Goal: Information Seeking & Learning: Understand process/instructions

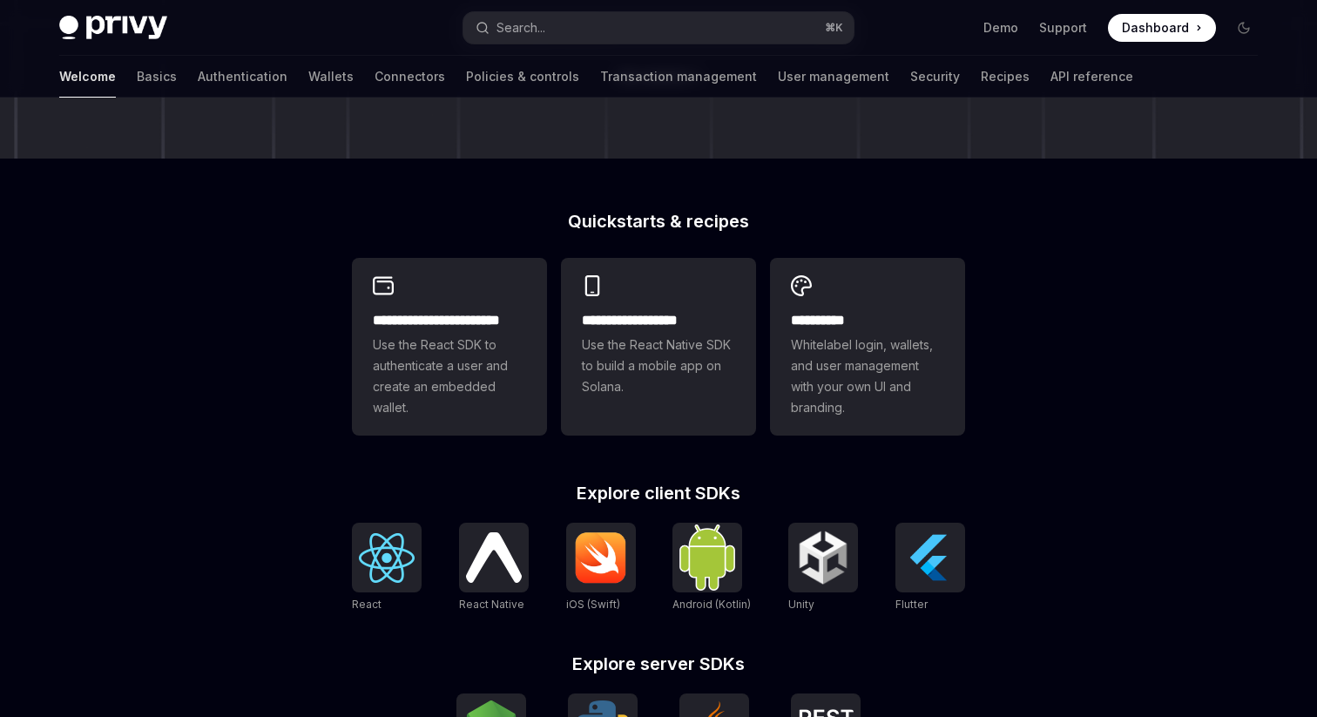
scroll to position [668, 0]
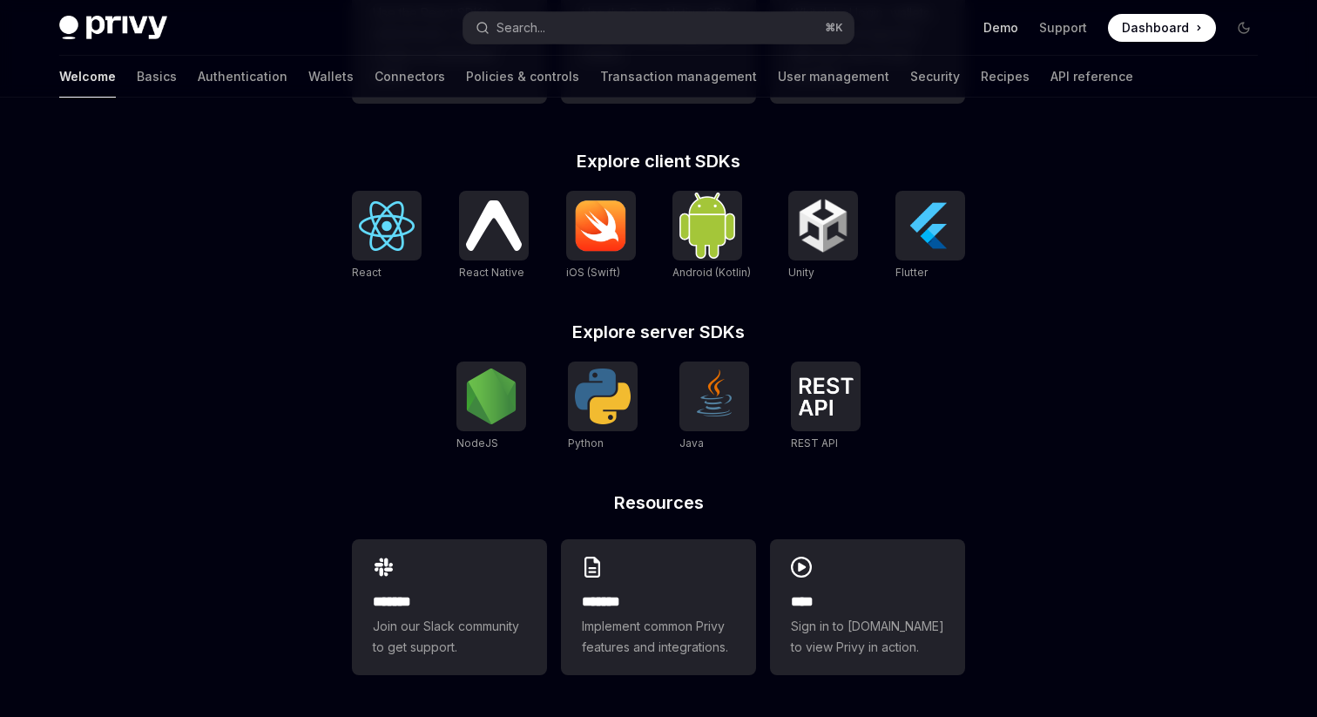
click at [1012, 22] on link "Demo" at bounding box center [1000, 27] width 35 height 17
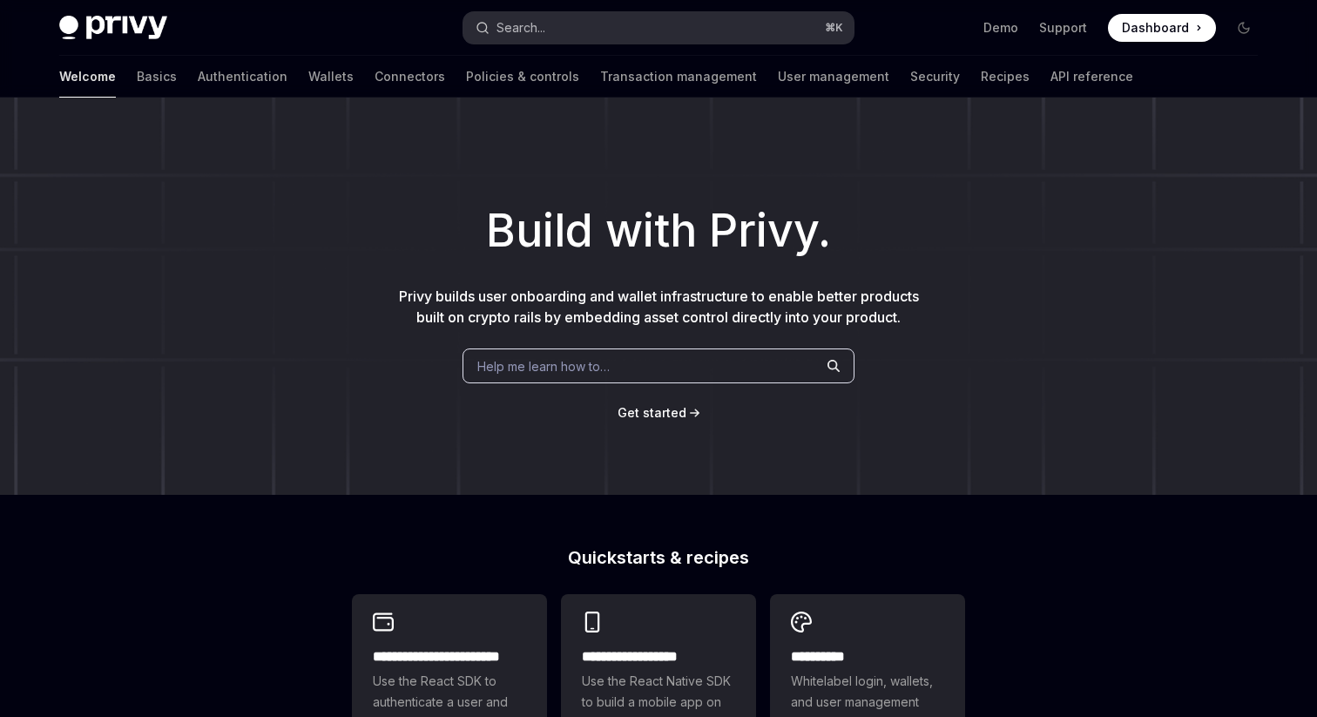
click at [743, 25] on button "Search... ⌘ K" at bounding box center [658, 27] width 390 height 31
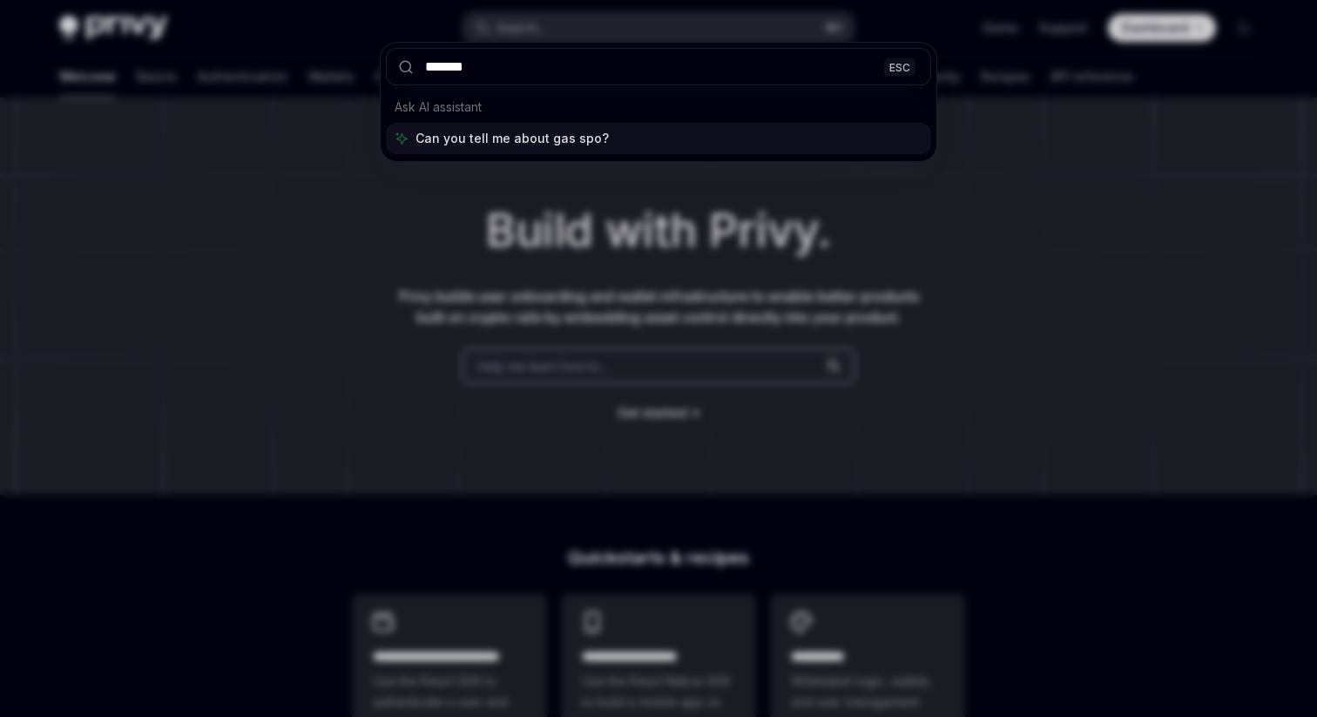
type input "********"
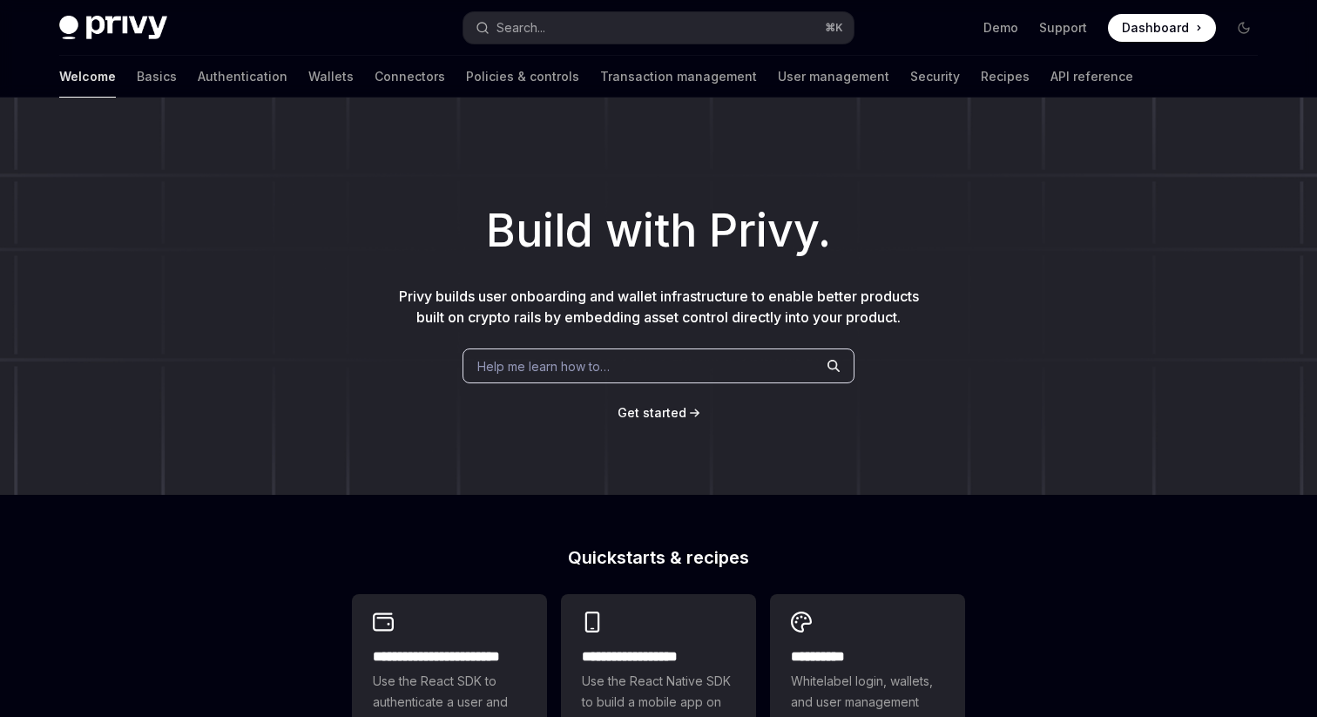
scroll to position [338, 0]
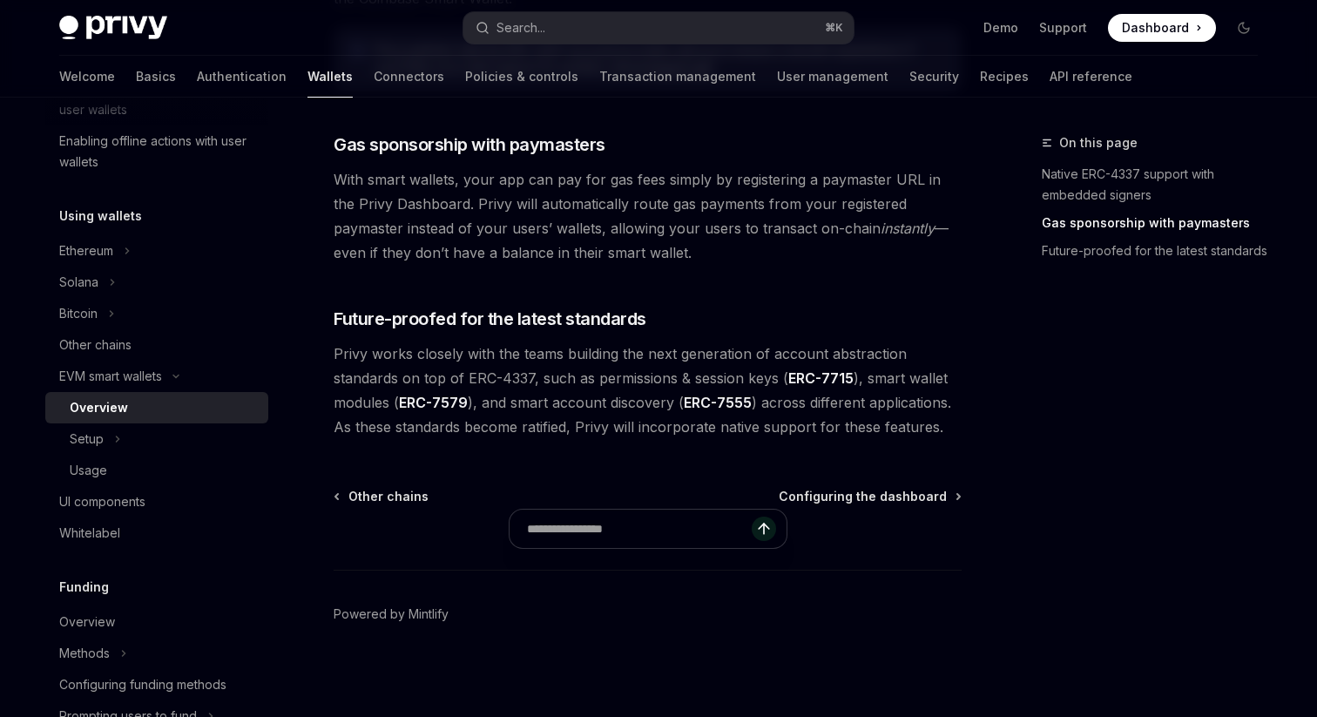
click at [421, 209] on span "With smart wallets, your app can pay for gas fees simply by registering a payma…" at bounding box center [648, 216] width 628 height 98
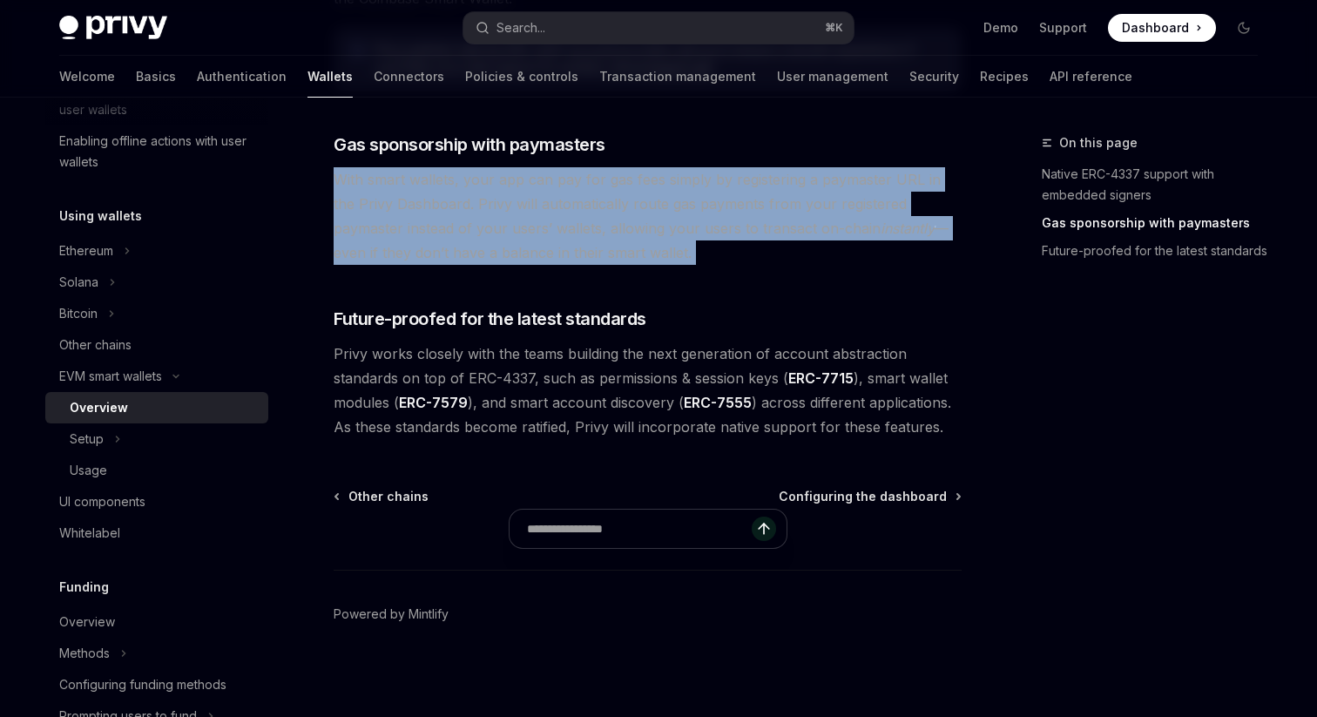
click at [421, 209] on span "With smart wallets, your app can pay for gas fees simply by registering a payma…" at bounding box center [648, 216] width 628 height 98
click at [864, 494] on span "Configuring the dashboard" at bounding box center [863, 496] width 168 height 17
type textarea "*"
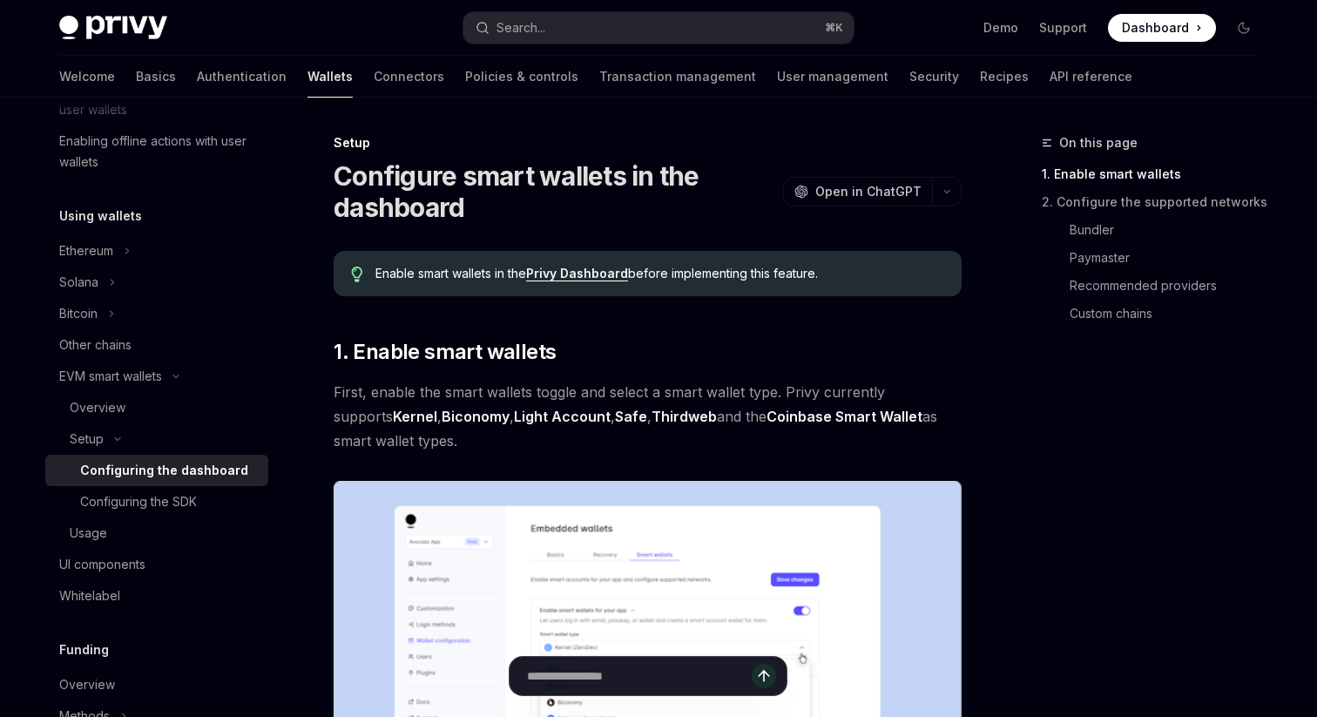
click at [607, 282] on div "Enable smart wallets in the Privy Dashboard before implementing this feature." at bounding box center [648, 273] width 628 height 45
click at [609, 272] on link "Privy Dashboard" at bounding box center [577, 274] width 102 height 16
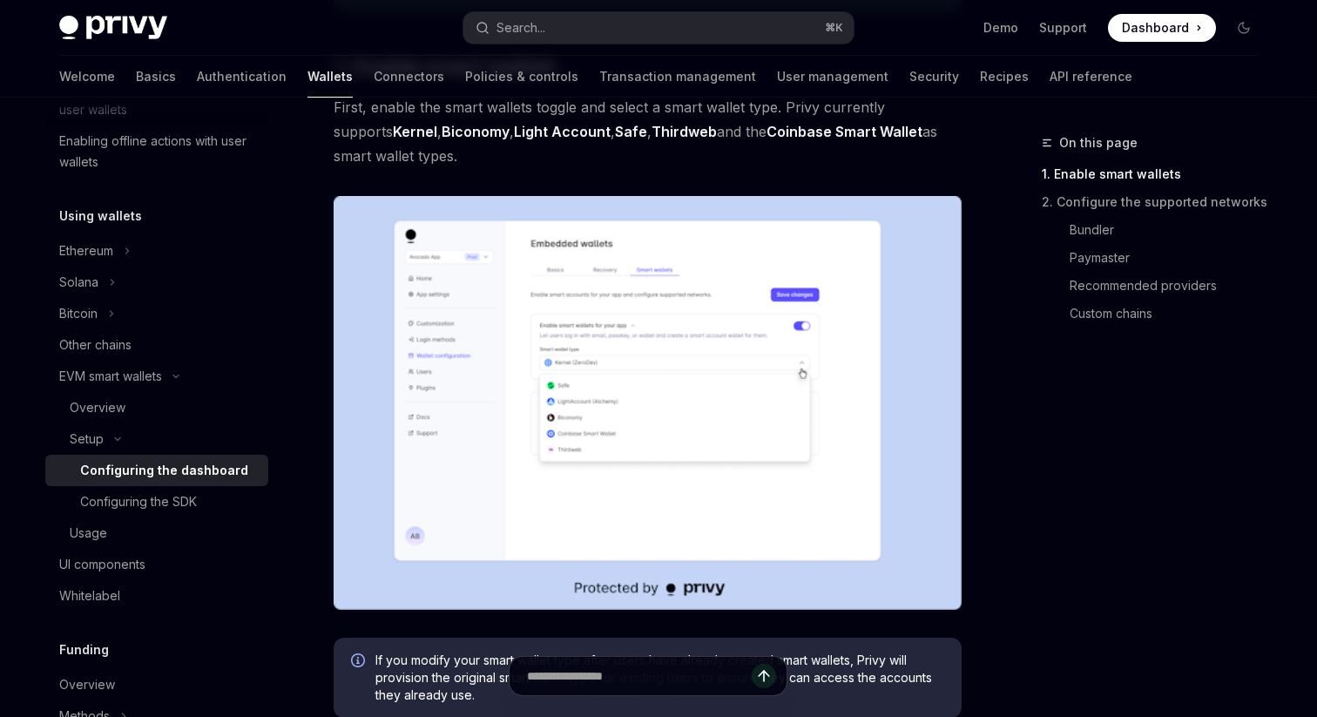
scroll to position [332, 0]
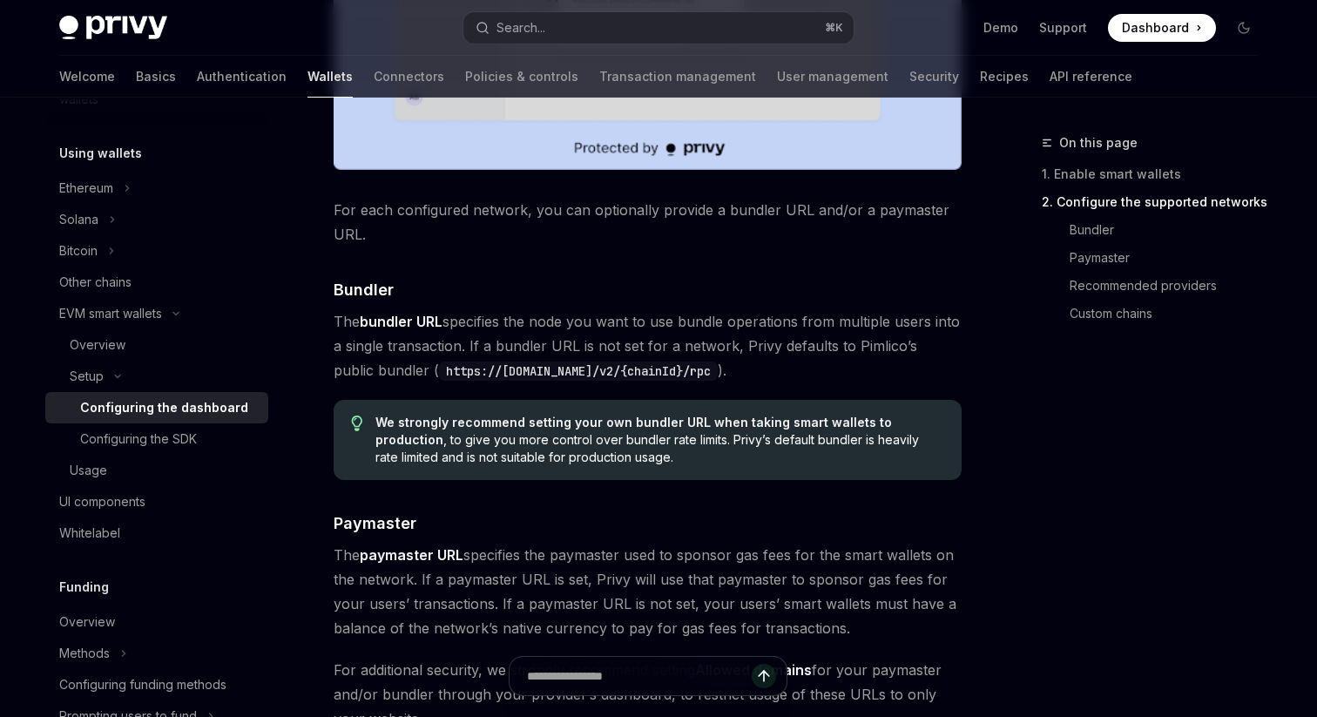
scroll to position [1449, 0]
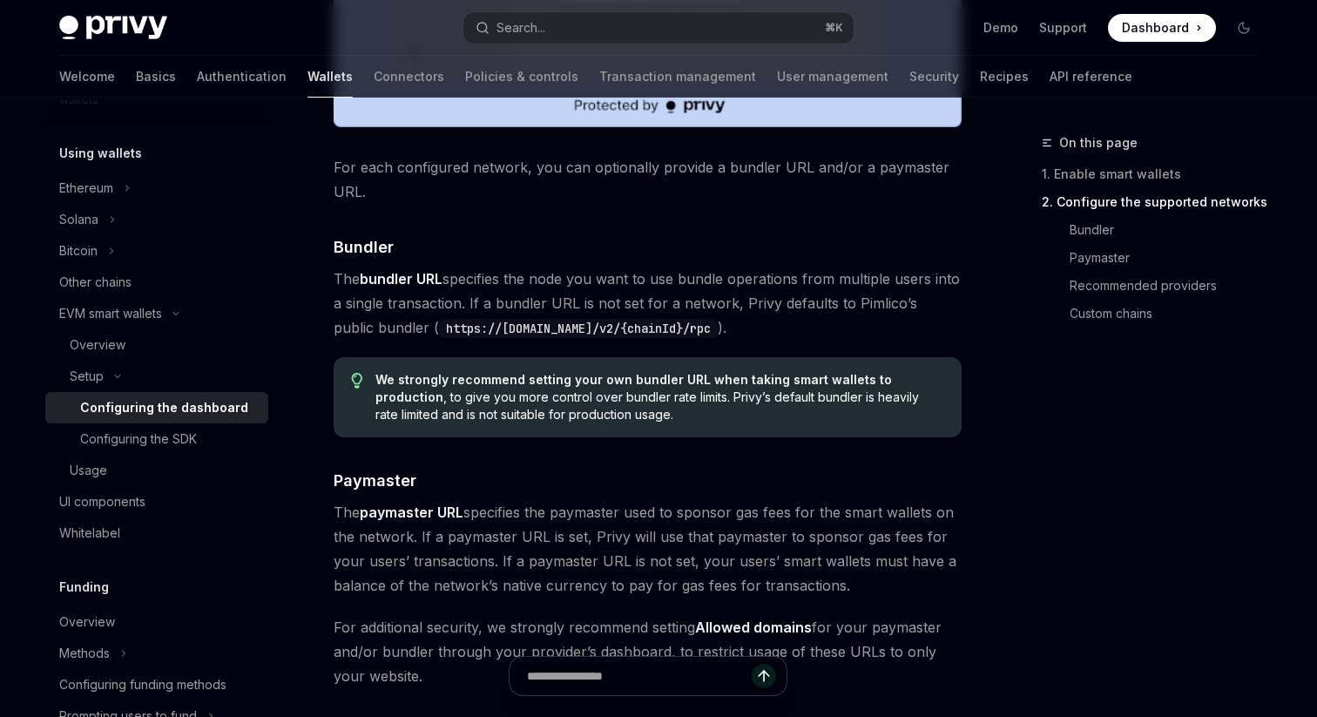
click at [577, 329] on code "https://public.pimlico.io/v2/{chainId}/rpc" at bounding box center [578, 328] width 279 height 19
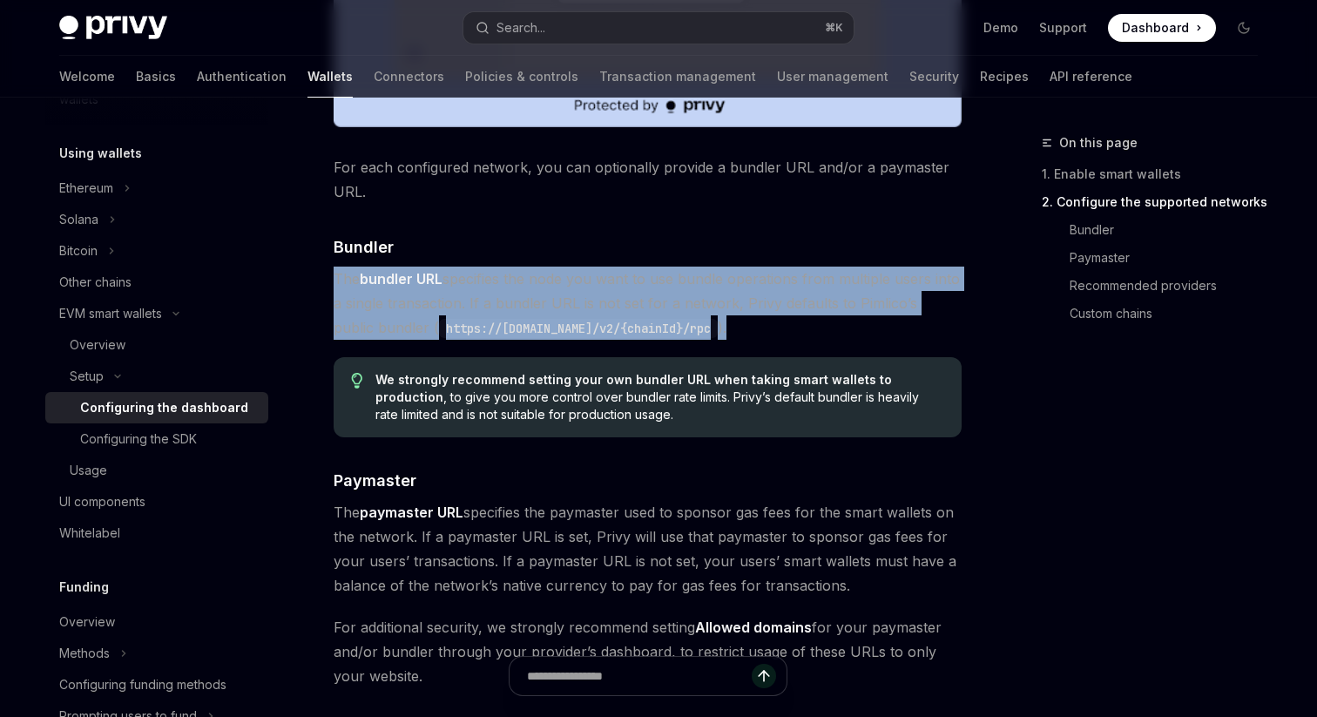
click at [577, 329] on code "https://public.pimlico.io/v2/{chainId}/rpc" at bounding box center [578, 328] width 279 height 19
click at [722, 331] on span "The bundler URL specifies the node you want to use bundle operations from multi…" at bounding box center [648, 303] width 628 height 73
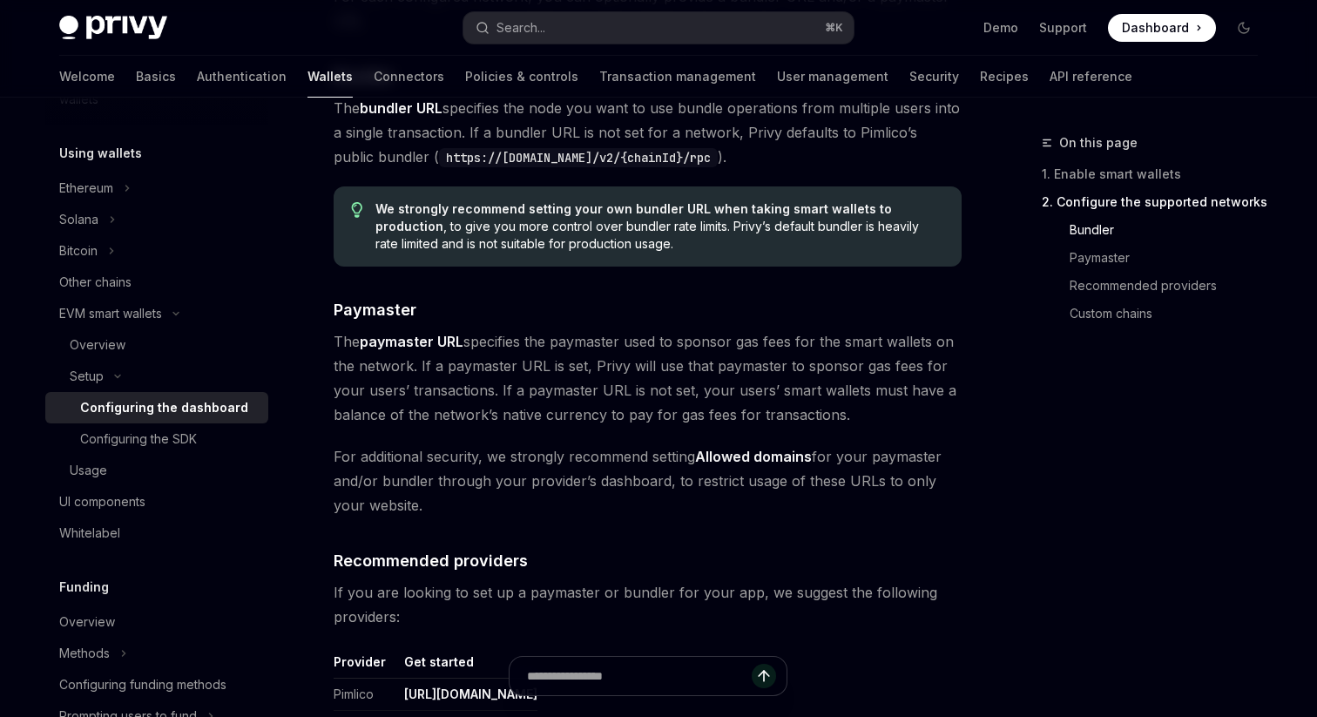
scroll to position [1622, 0]
click at [729, 458] on strong "Allowed domains" at bounding box center [753, 454] width 117 height 17
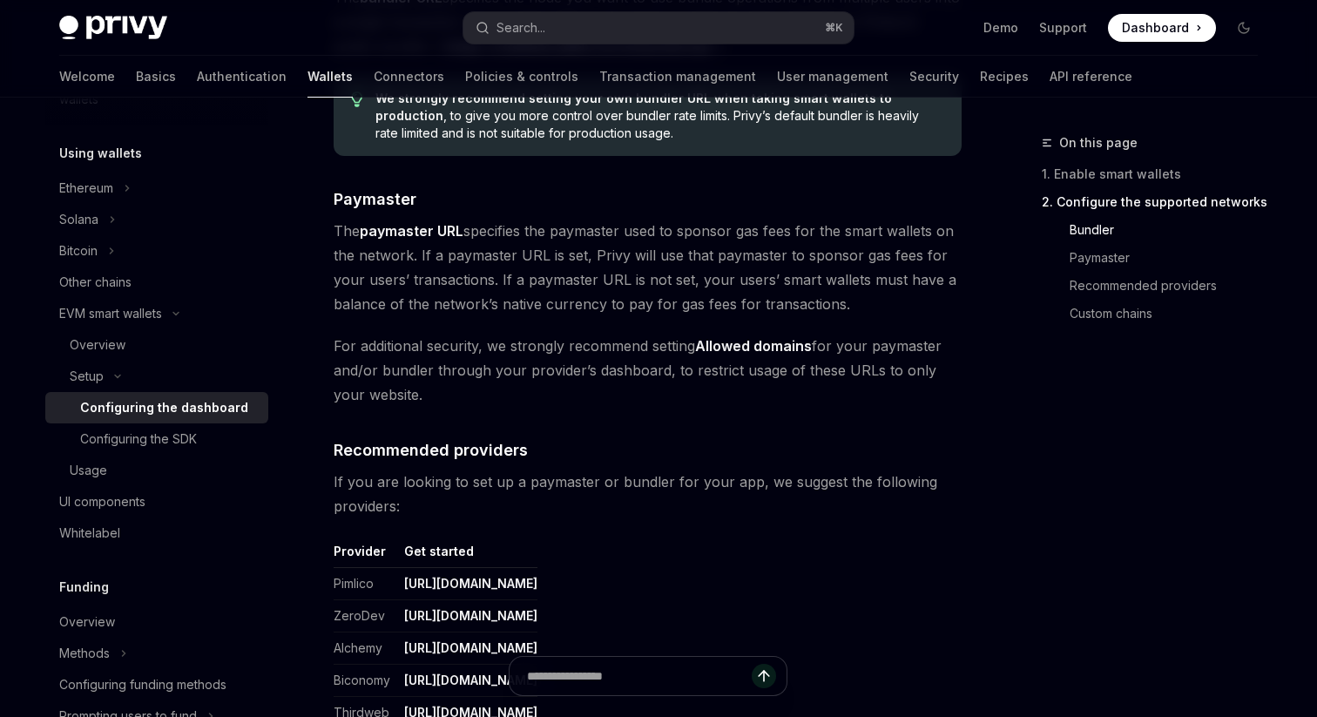
scroll to position [1723, 0]
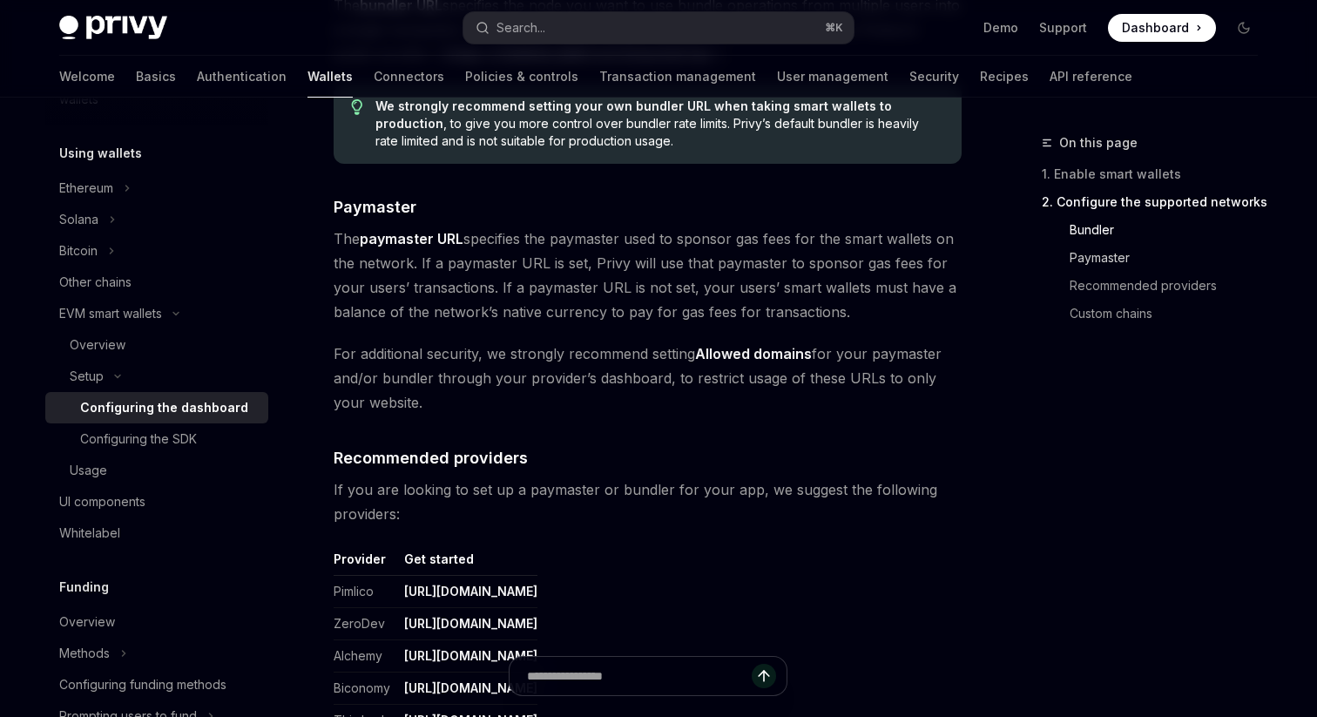
click at [1074, 255] on link "Paymaster" at bounding box center [1170, 258] width 202 height 28
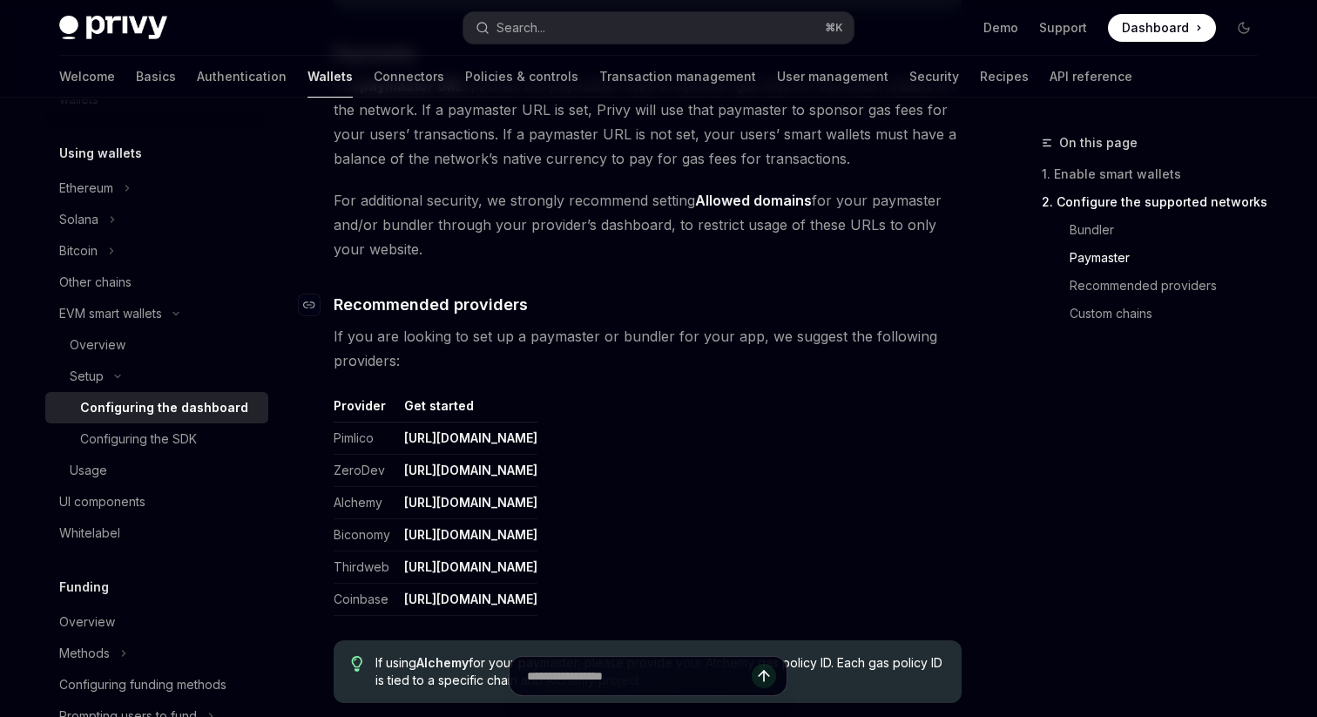
scroll to position [1918, 0]
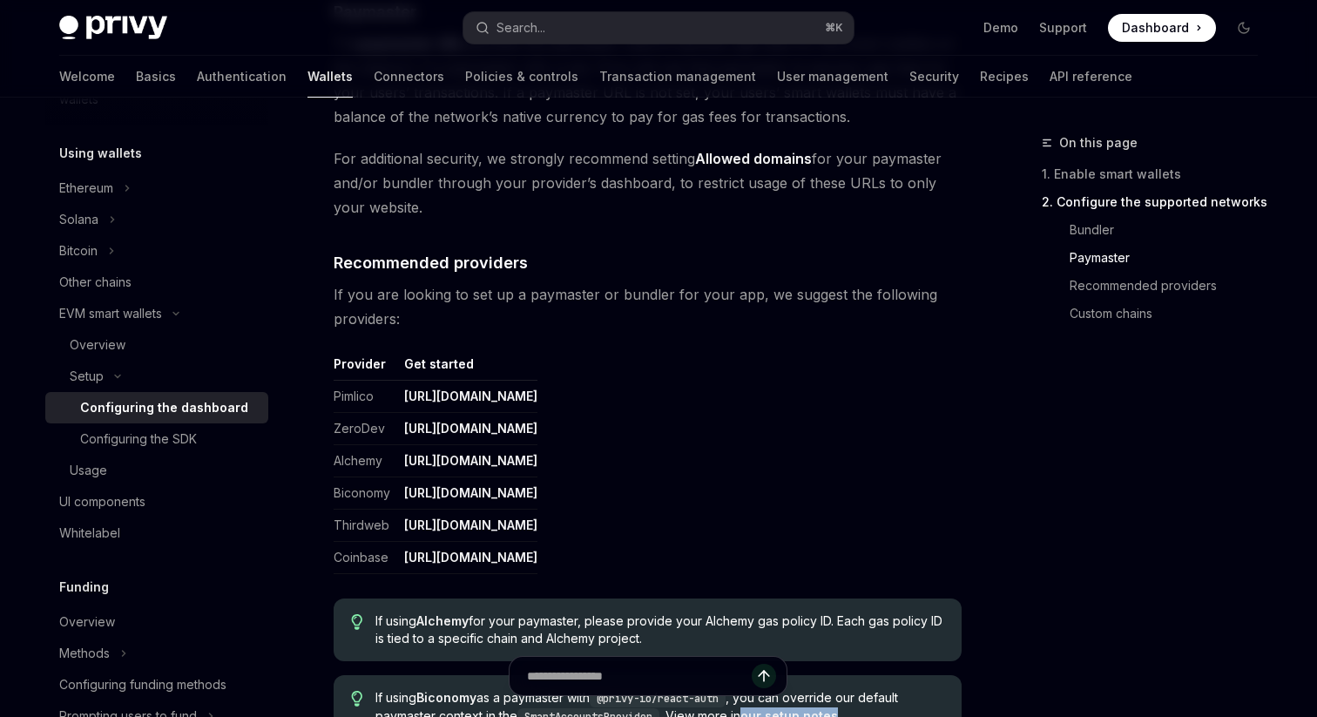
click at [537, 551] on link "[URL][DOMAIN_NAME]" at bounding box center [470, 558] width 133 height 16
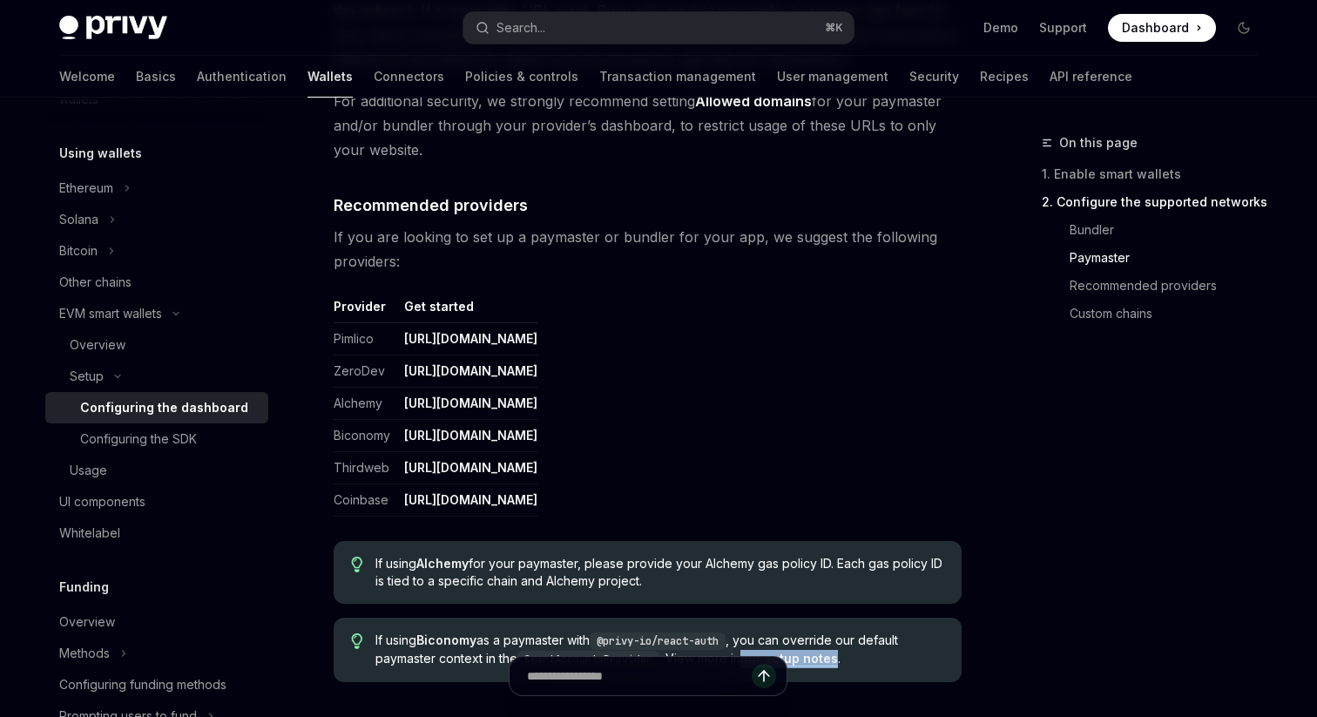
scroll to position [1972, 0]
